Goal: Find contact information: Find contact information

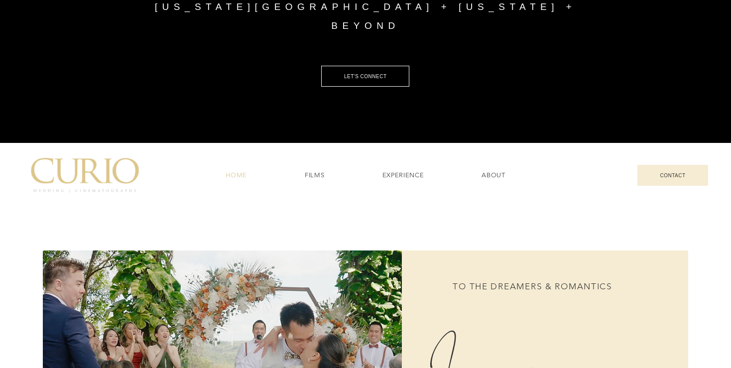
scroll to position [299, 0]
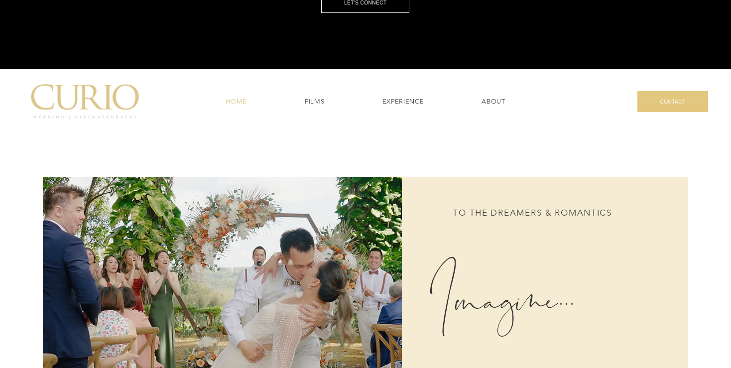
click at [677, 102] on span "CONTACT" at bounding box center [672, 101] width 25 height 5
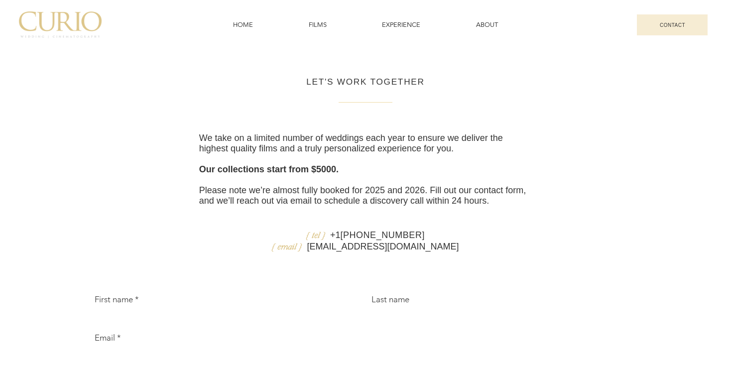
scroll to position [100, 0]
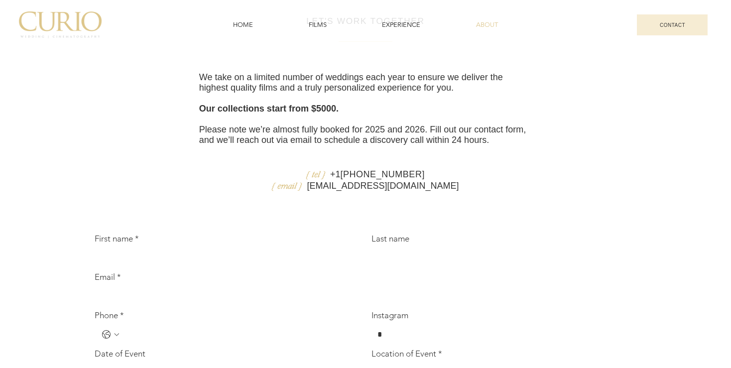
click at [496, 23] on span "ABOUT" at bounding box center [487, 24] width 22 height 9
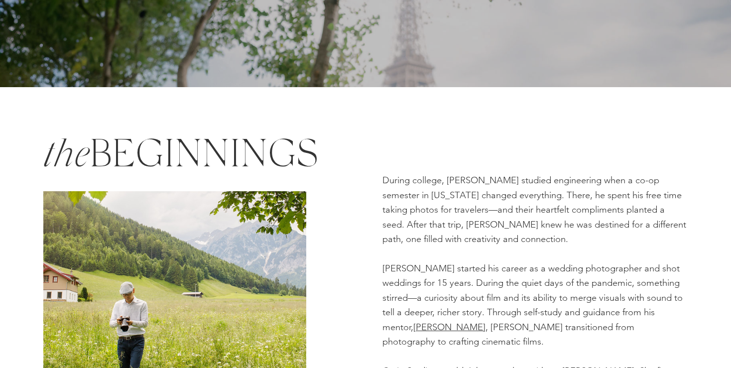
scroll to position [299, 0]
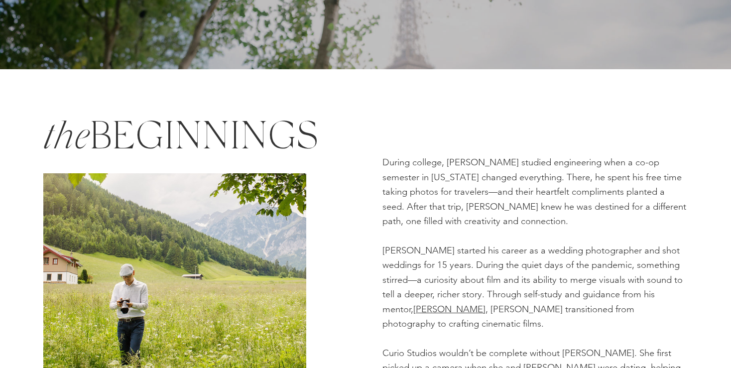
click at [462, 163] on span "During college, Clifton studied engineering when a co-op semester in Hawaii cha…" at bounding box center [535, 192] width 304 height 70
copy span "Clifton"
